Goal: Find specific page/section: Find specific page/section

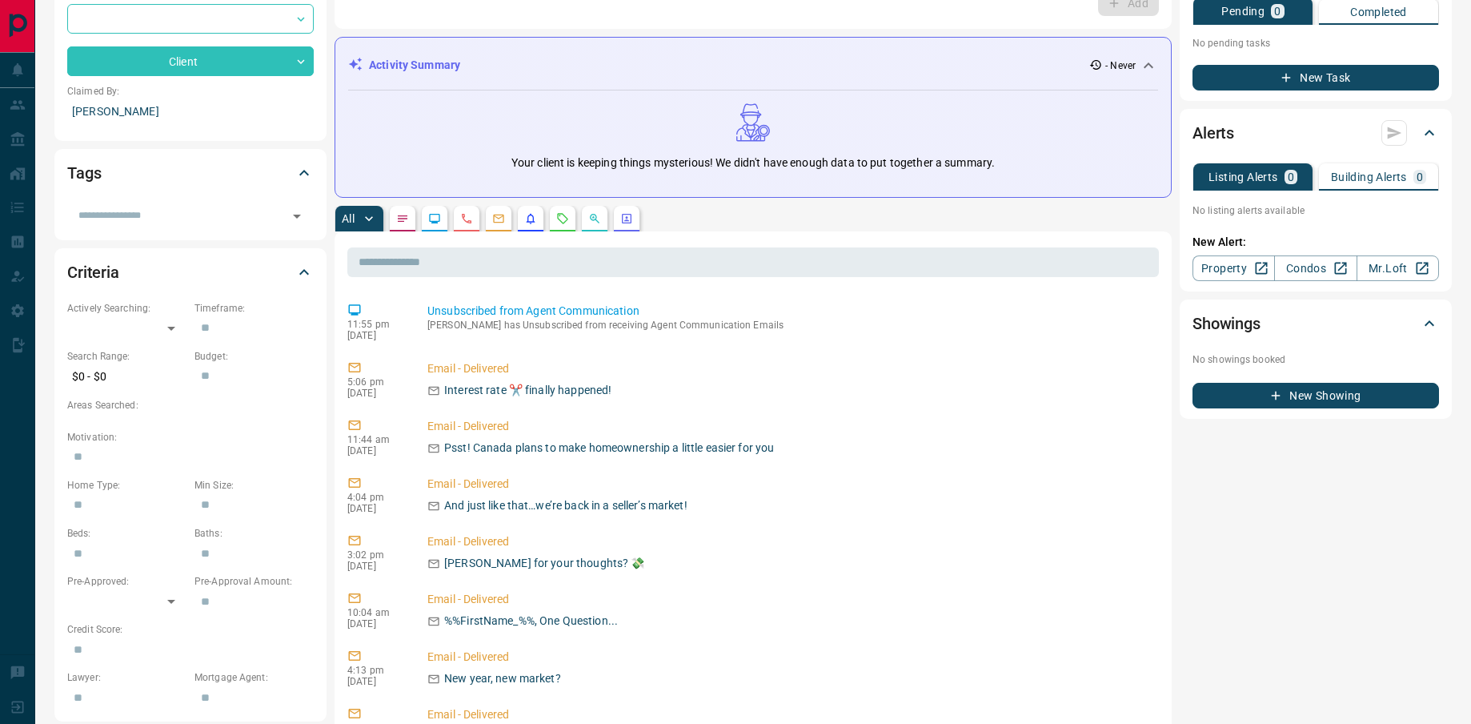
scroll to position [12, 0]
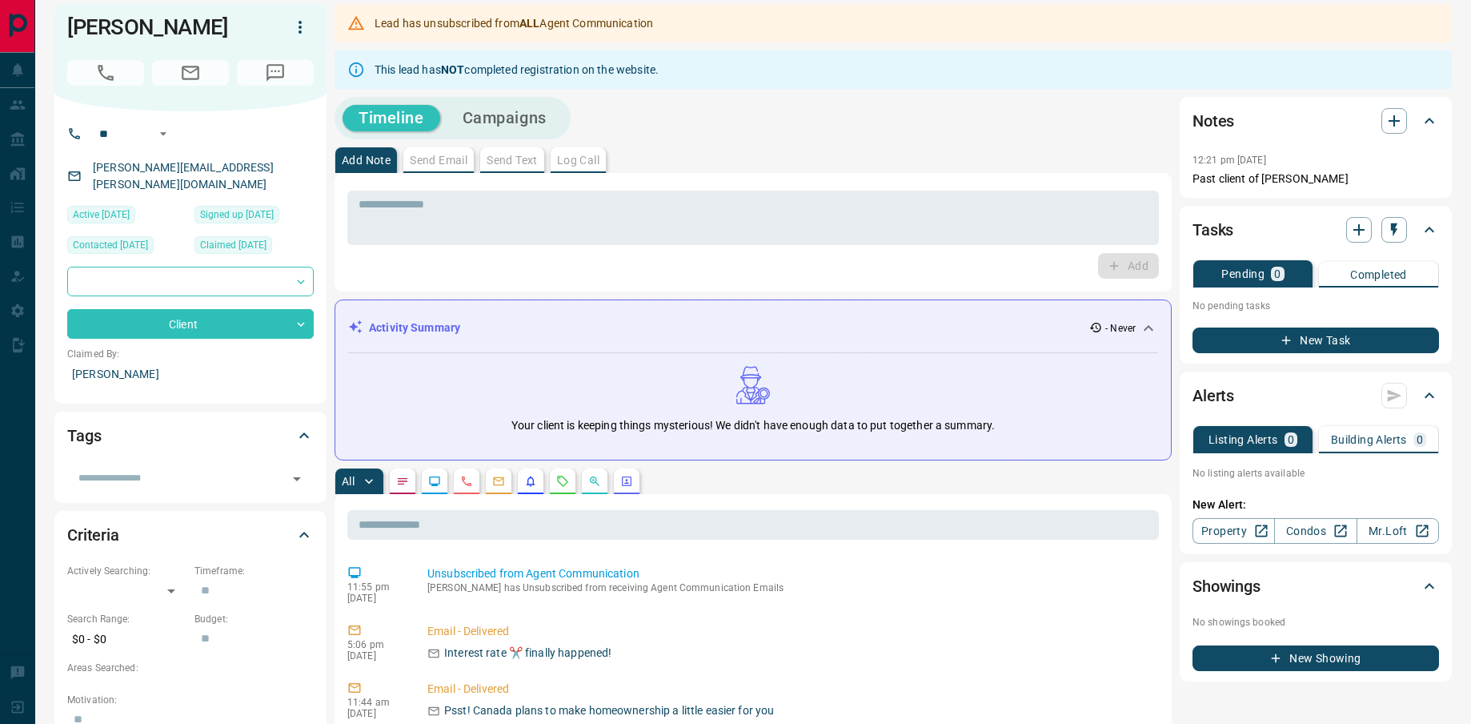
click at [632, 487] on button "button" at bounding box center [627, 481] width 26 height 26
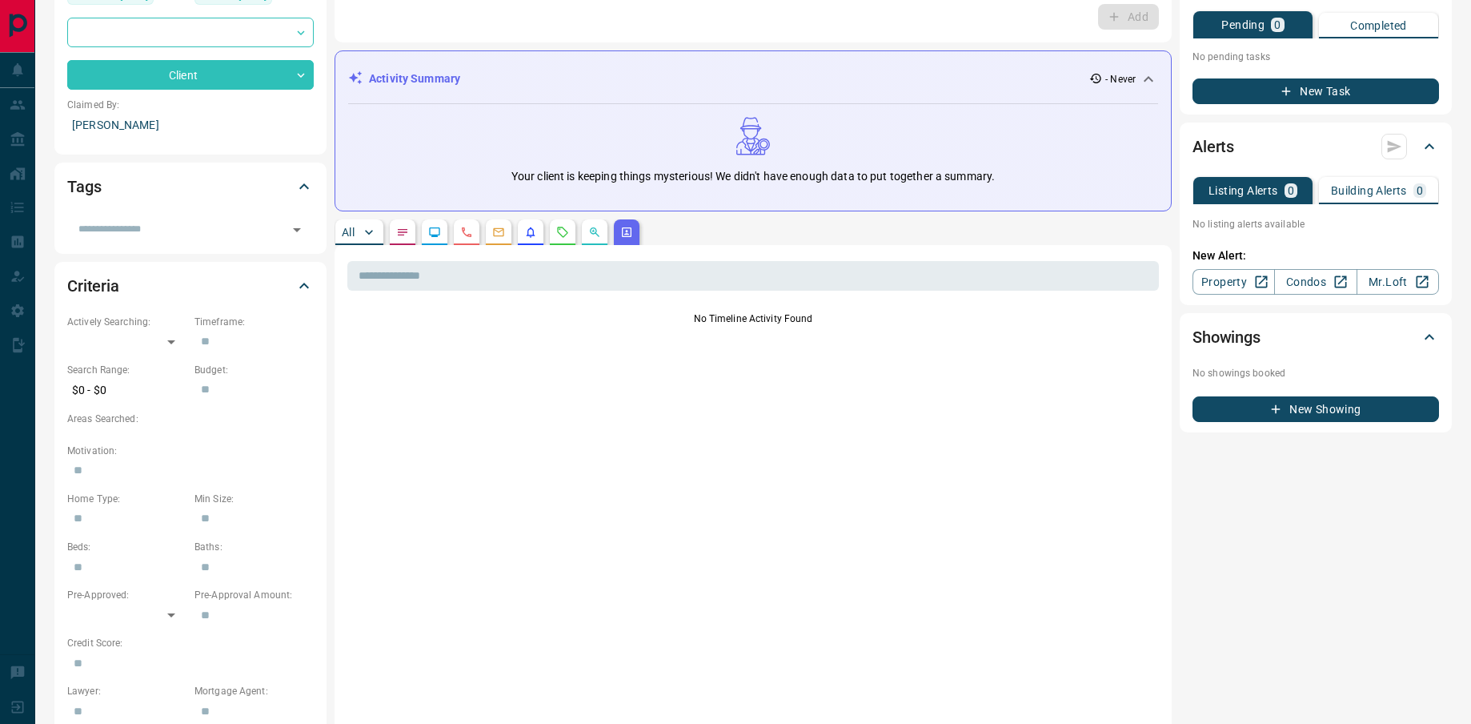
scroll to position [284, 0]
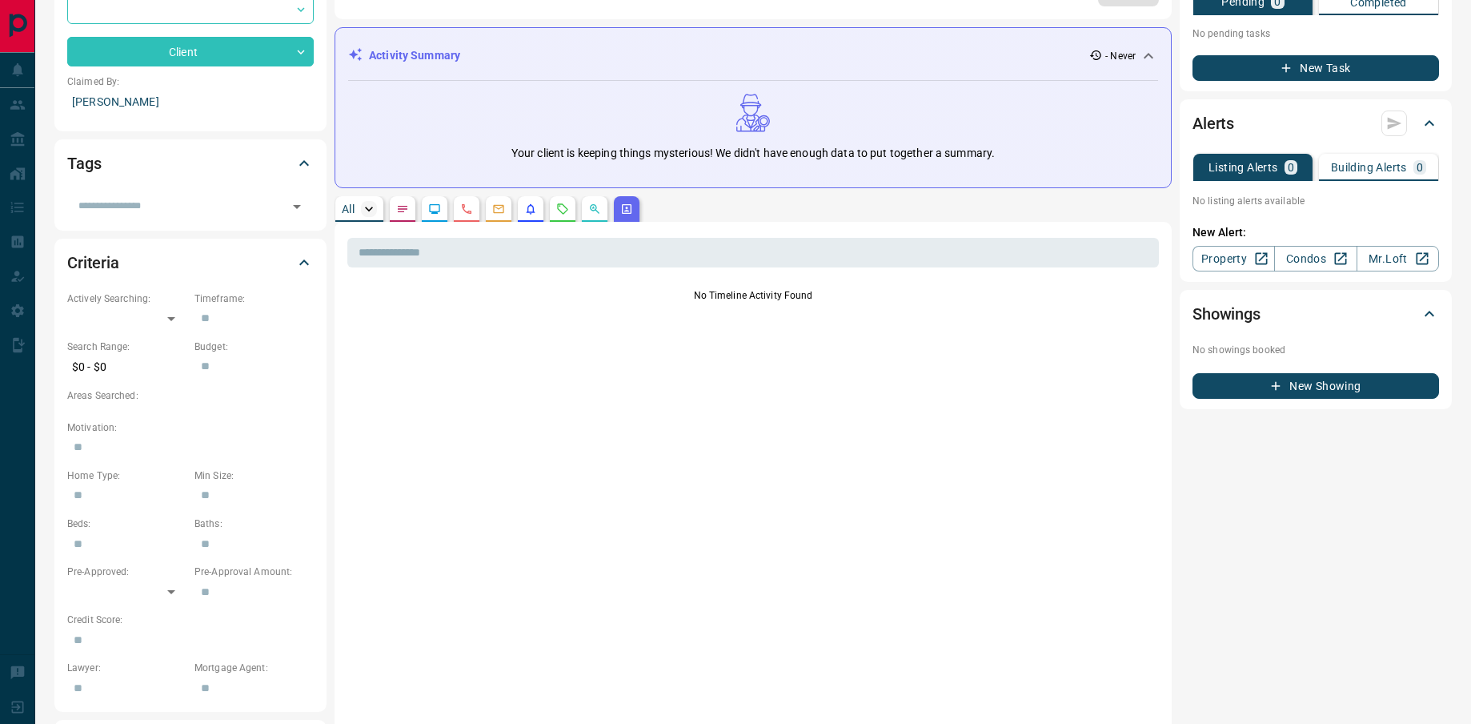
click at [366, 213] on icon "button" at bounding box center [369, 209] width 16 height 16
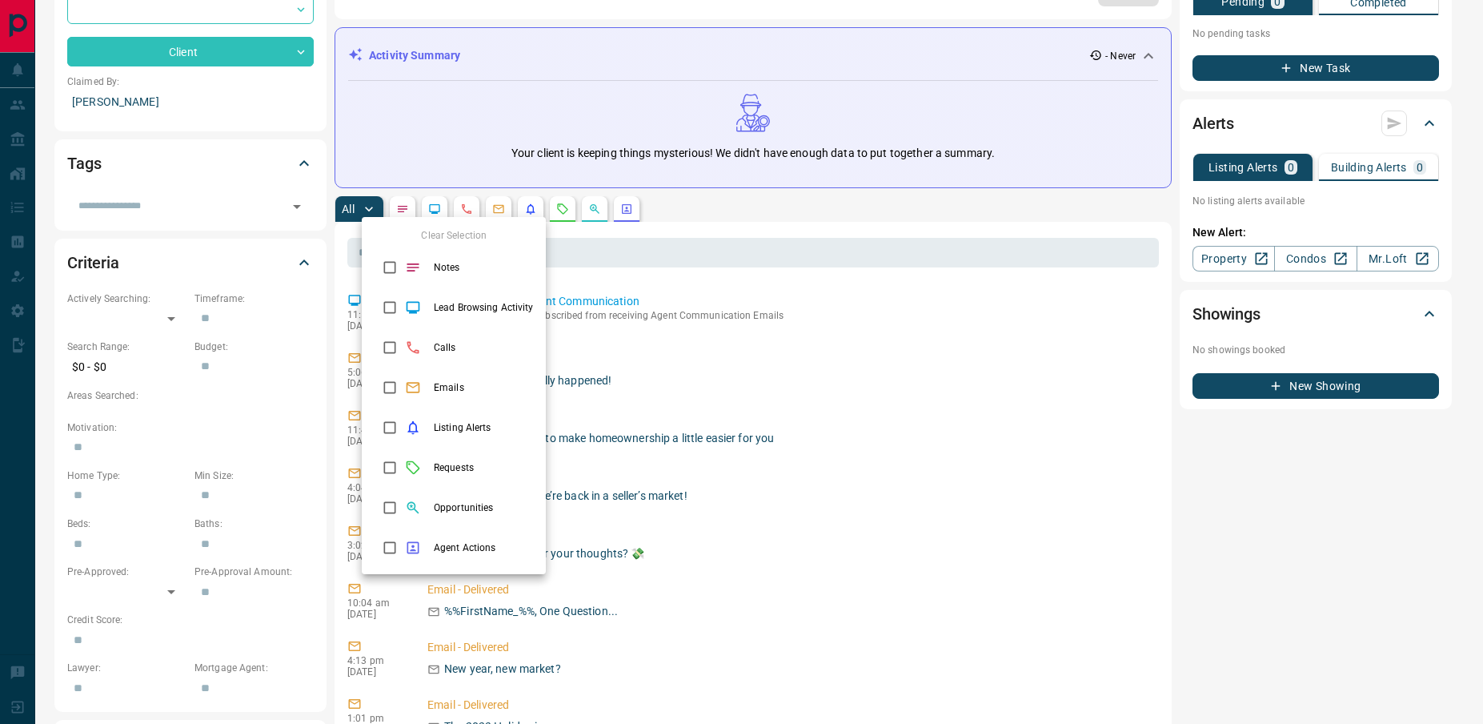
click at [792, 550] on div at bounding box center [741, 362] width 1483 height 724
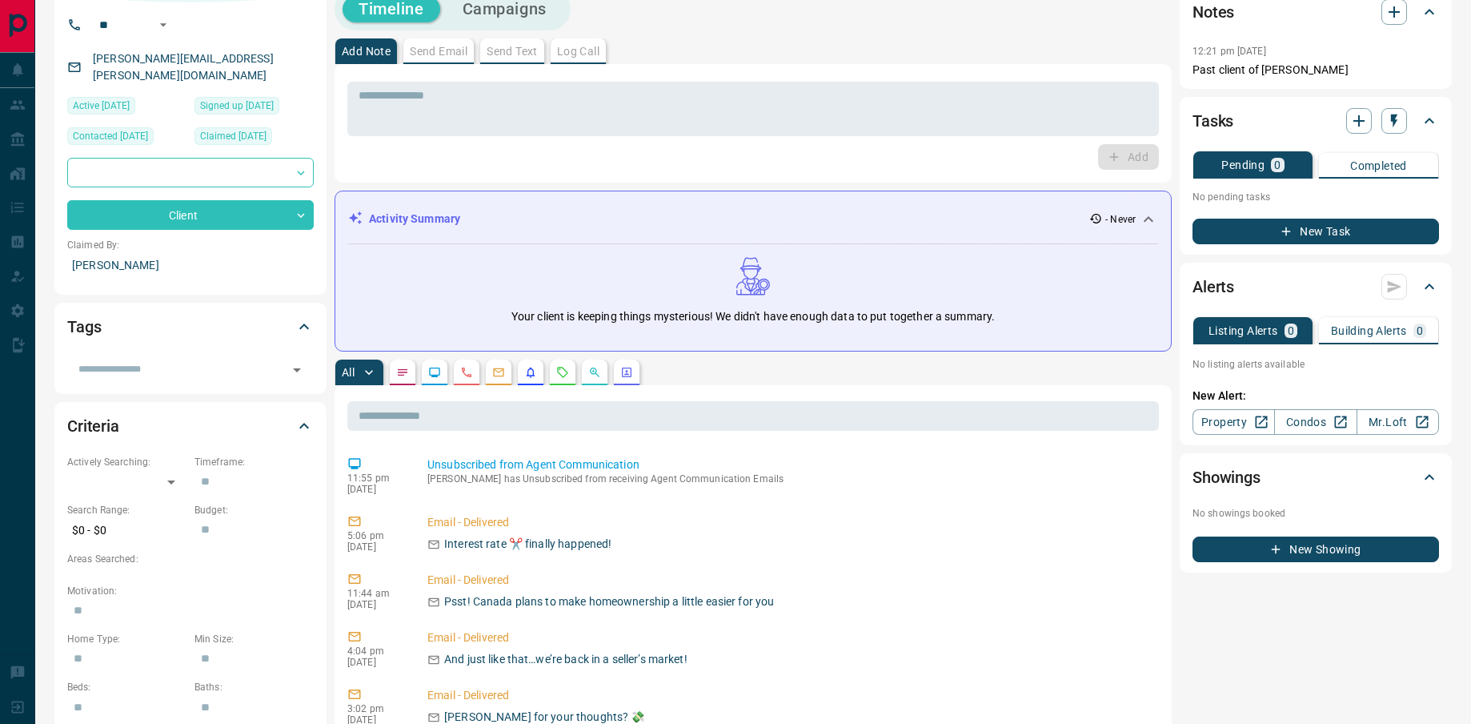
scroll to position [0, 0]
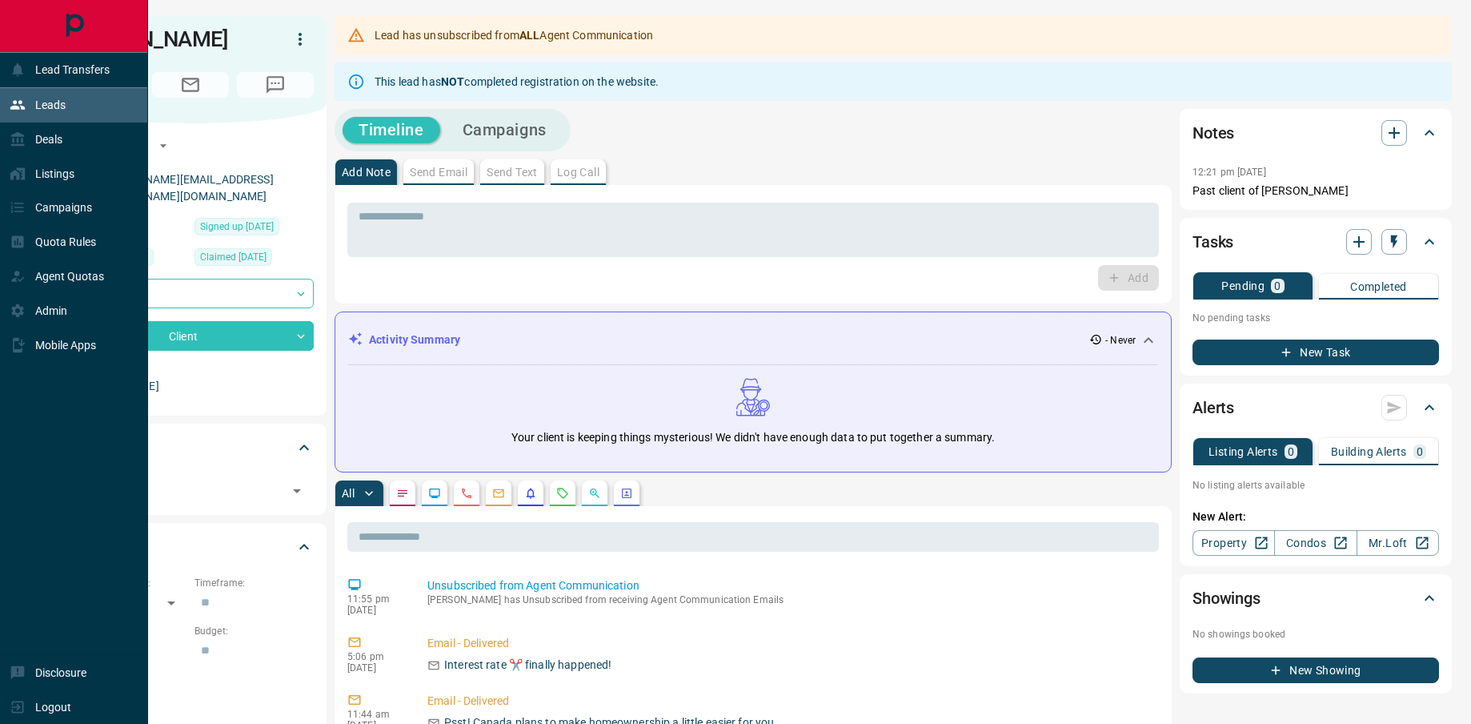
click at [26, 110] on div "Leads" at bounding box center [38, 105] width 56 height 26
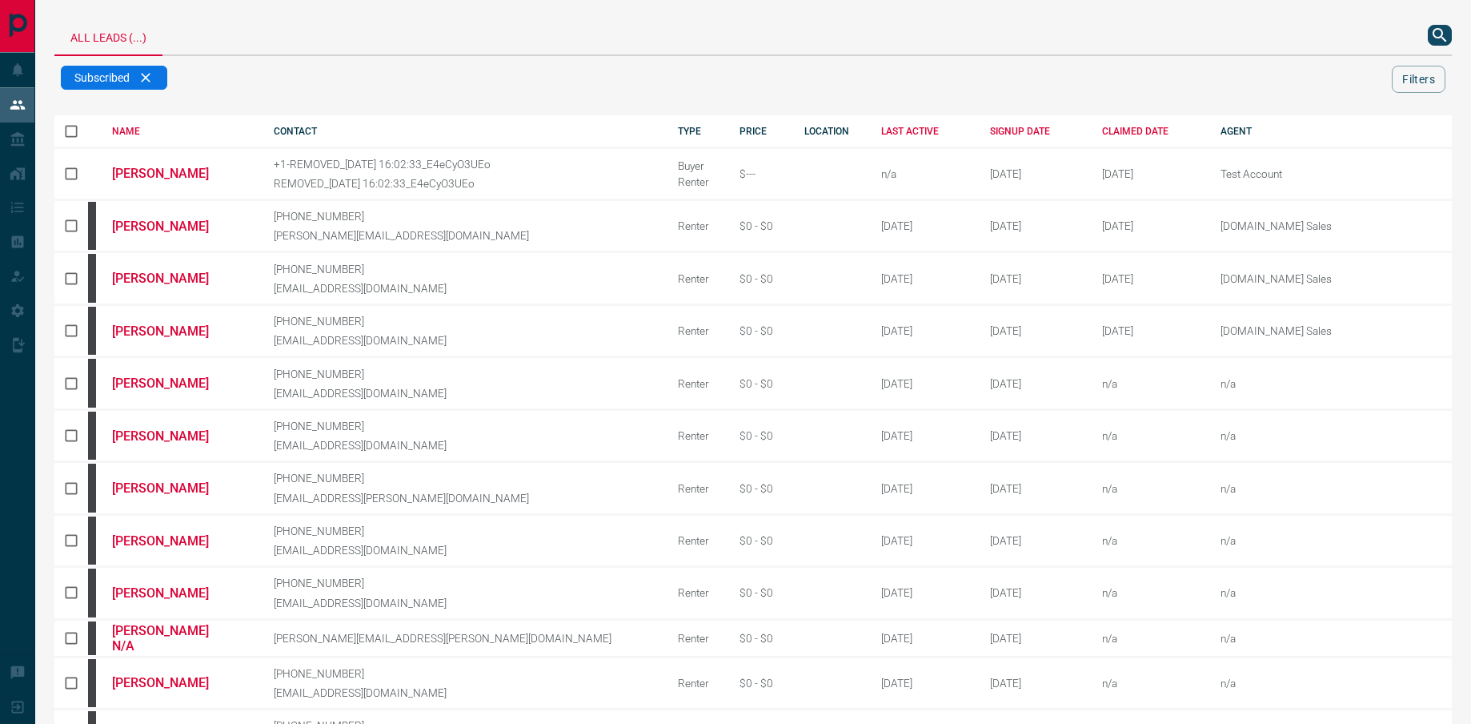
click at [1440, 29] on icon "search button" at bounding box center [1440, 35] width 14 height 14
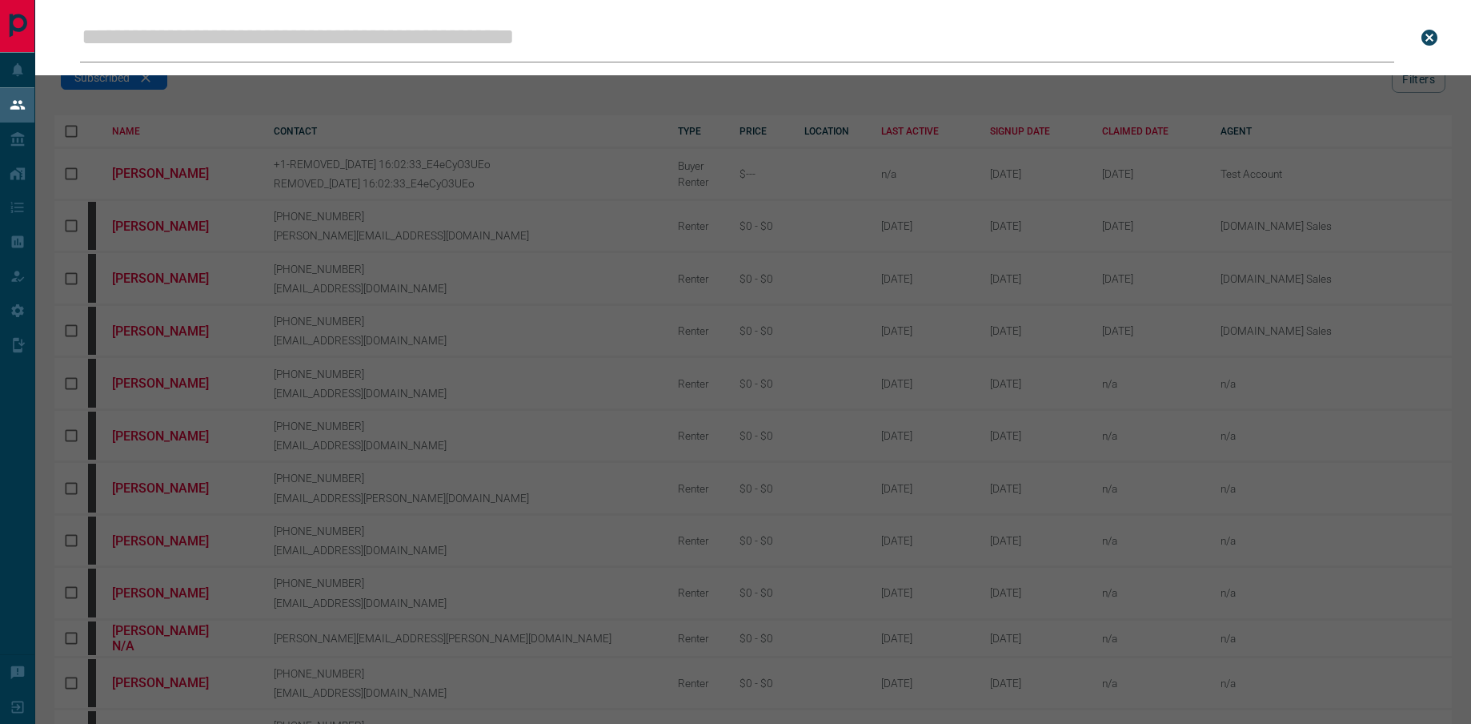
type input "*******"
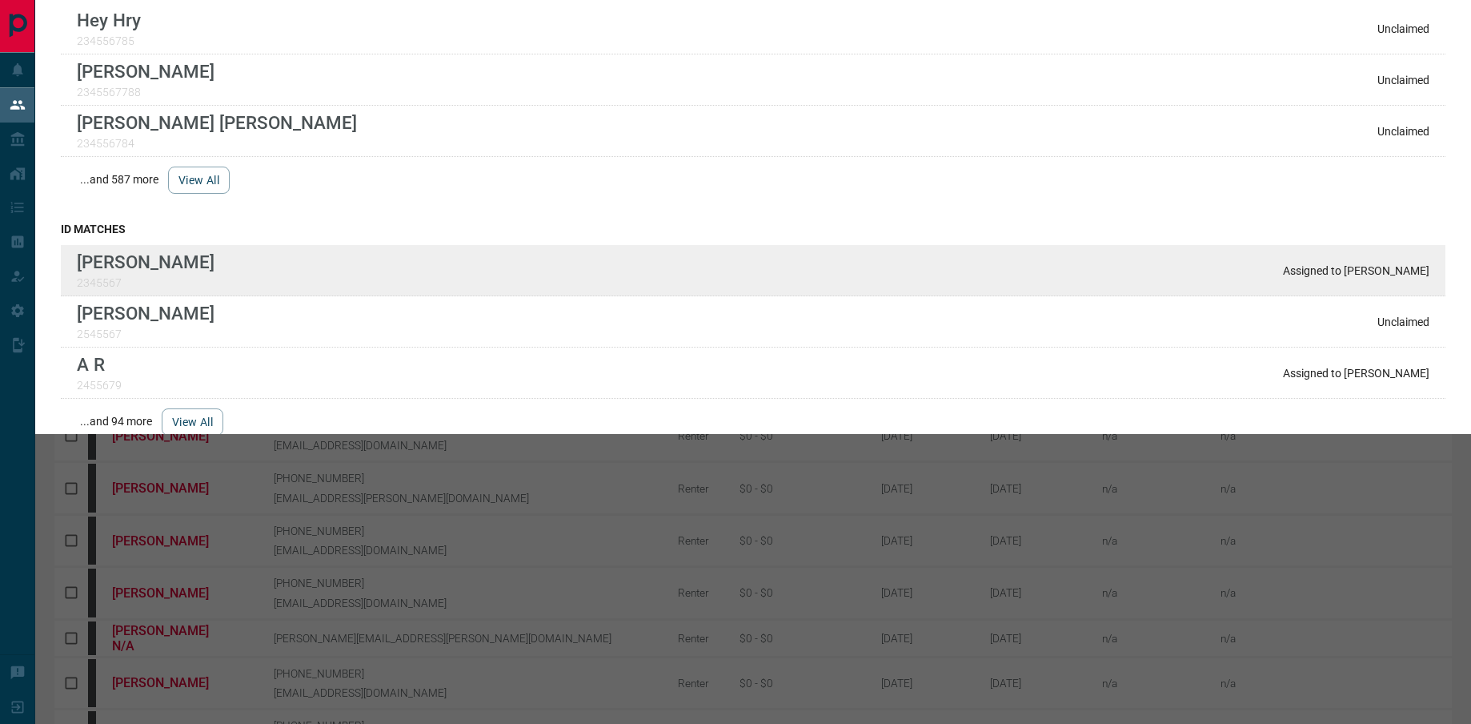
scroll to position [428, 0]
click at [0, 0] on div "Lead Transfers Leads Deals Listings Campaigns Quota Rules Agent Quotas Admin Mo…" at bounding box center [735, 618] width 1471 height 1237
